Goal: Task Accomplishment & Management: Manage account settings

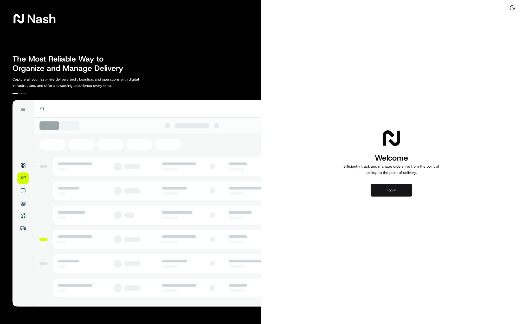
click at [387, 191] on button "Log in" at bounding box center [392, 190] width 42 height 12
click at [380, 191] on button "Log in" at bounding box center [392, 190] width 42 height 12
